Goal: Find specific page/section: Find specific page/section

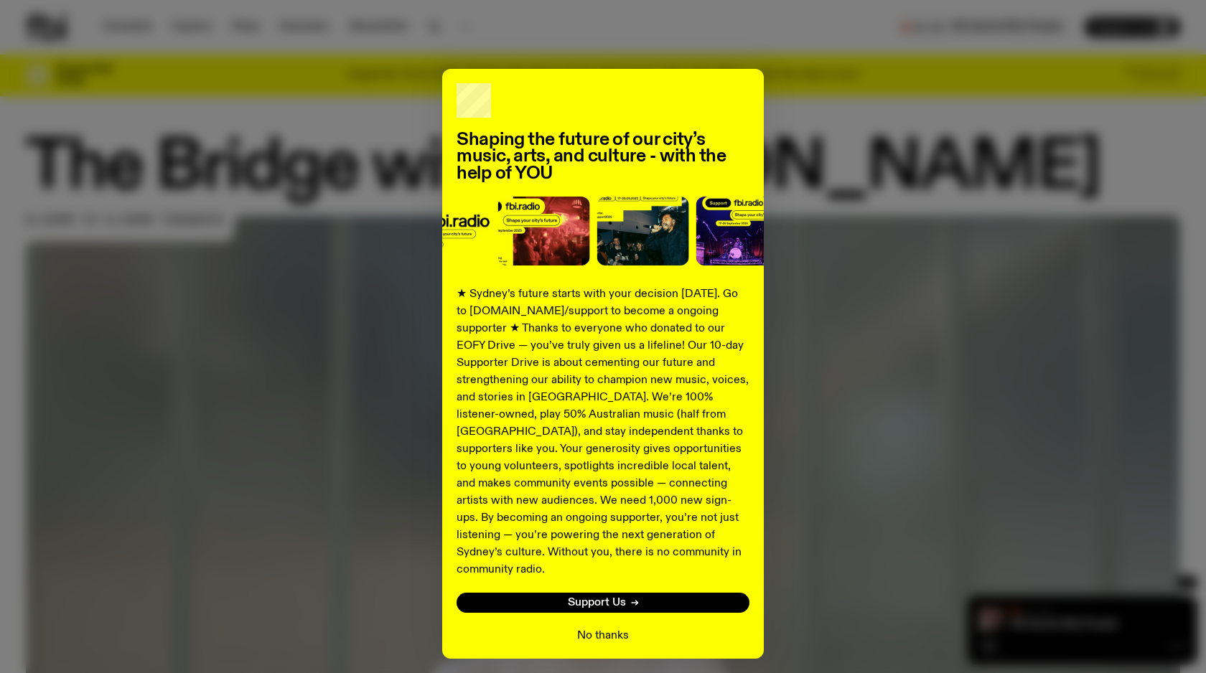
click at [609, 627] on button "No thanks" at bounding box center [603, 635] width 52 height 17
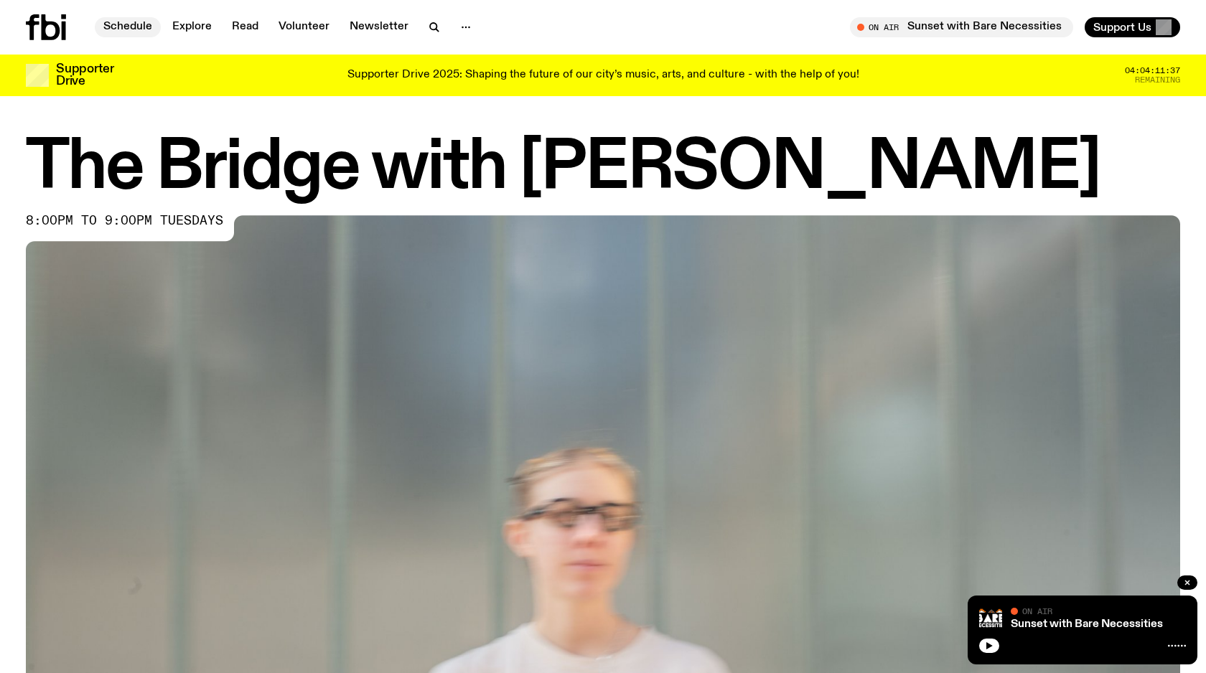
click at [141, 24] on link "Schedule" at bounding box center [128, 27] width 66 height 20
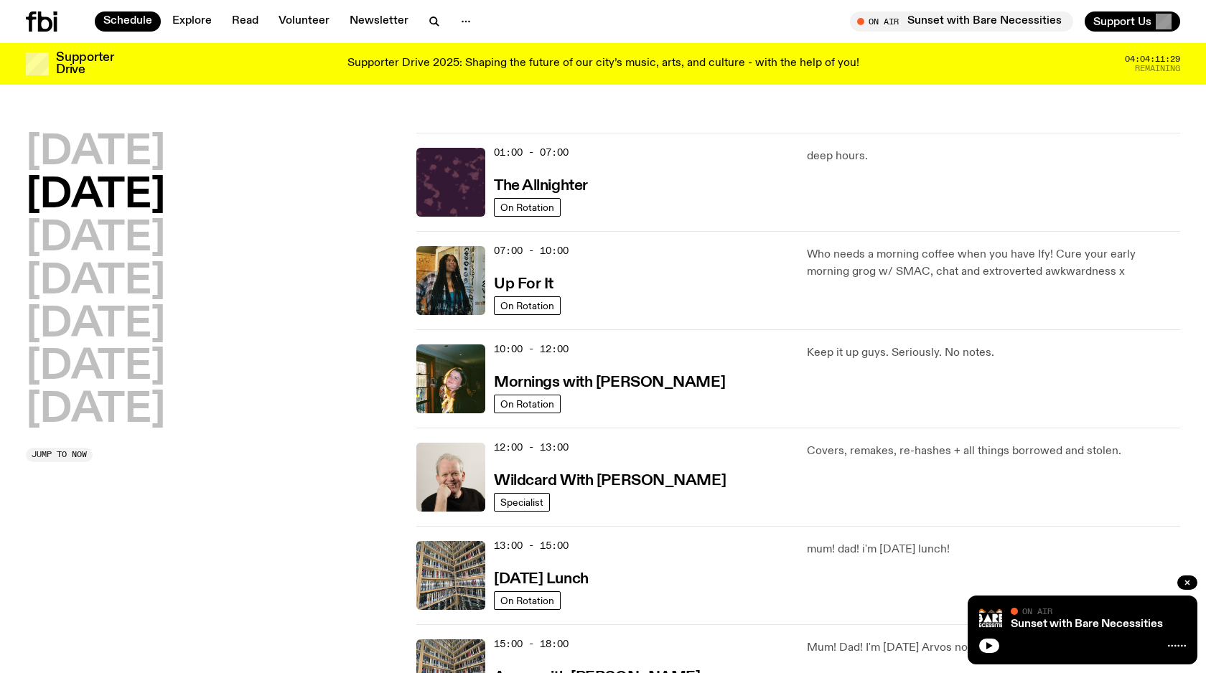
scroll to position [462, 0]
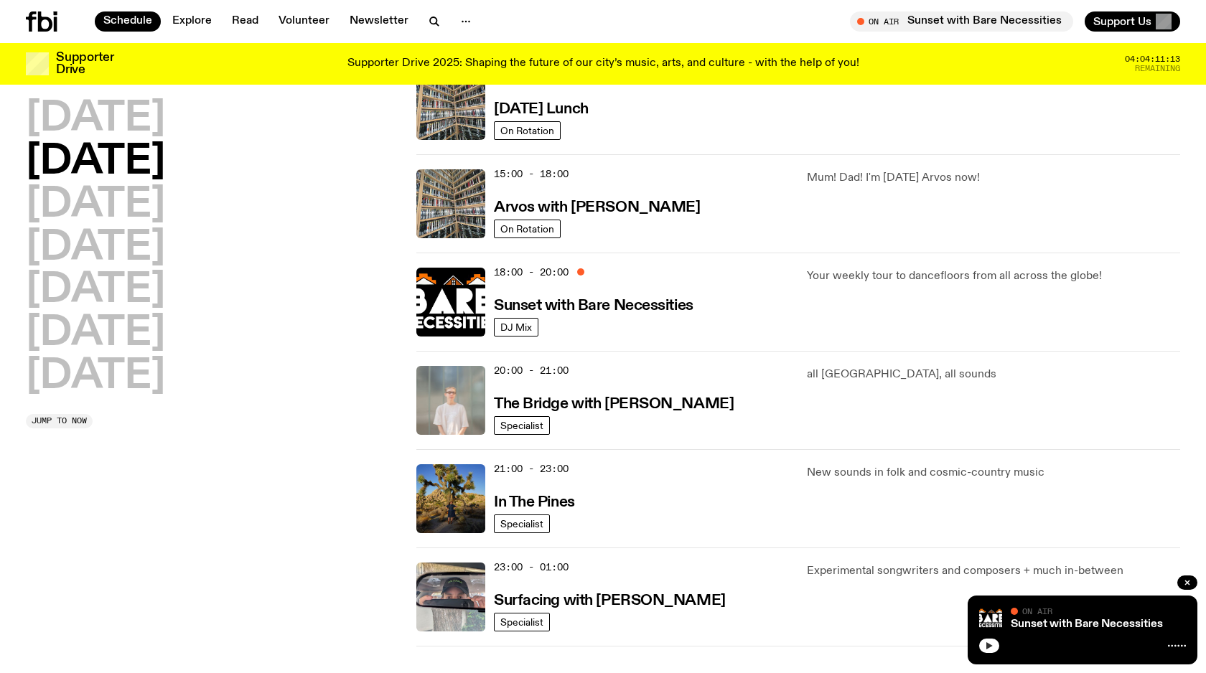
click at [989, 648] on icon "button" at bounding box center [989, 646] width 9 height 9
